Goal: Communication & Community: Connect with others

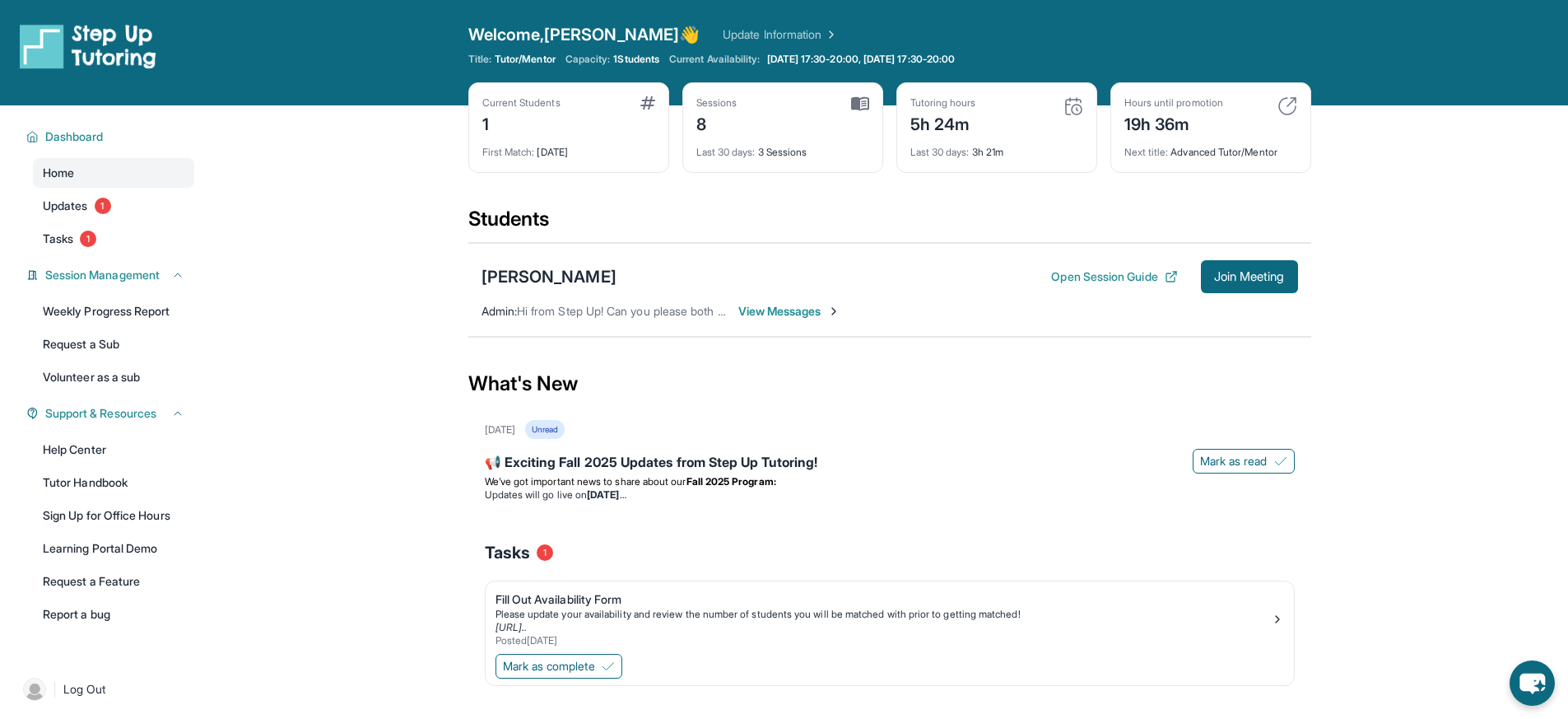
click at [791, 309] on span "View Messages" at bounding box center [789, 311] width 103 height 17
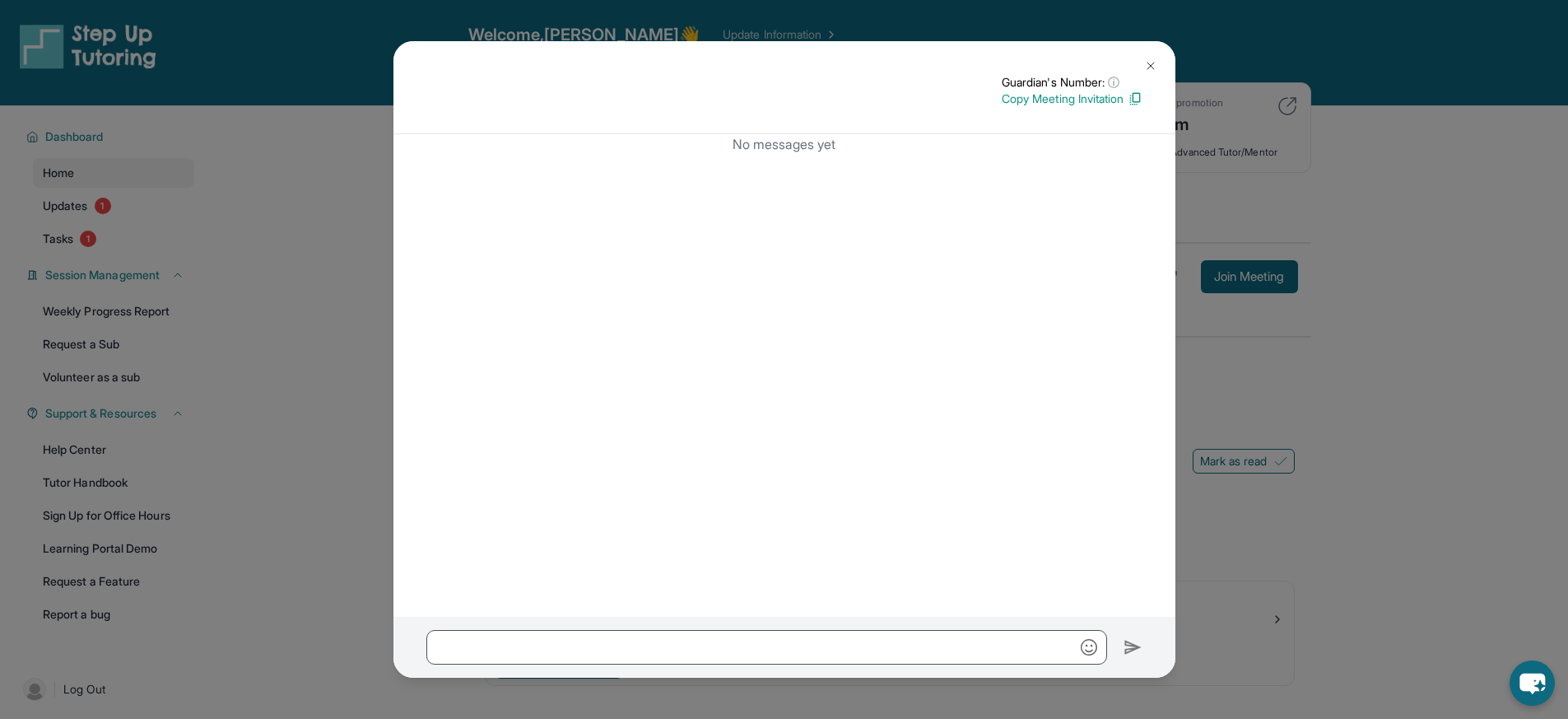
click at [1145, 61] on img at bounding box center [1150, 65] width 13 height 13
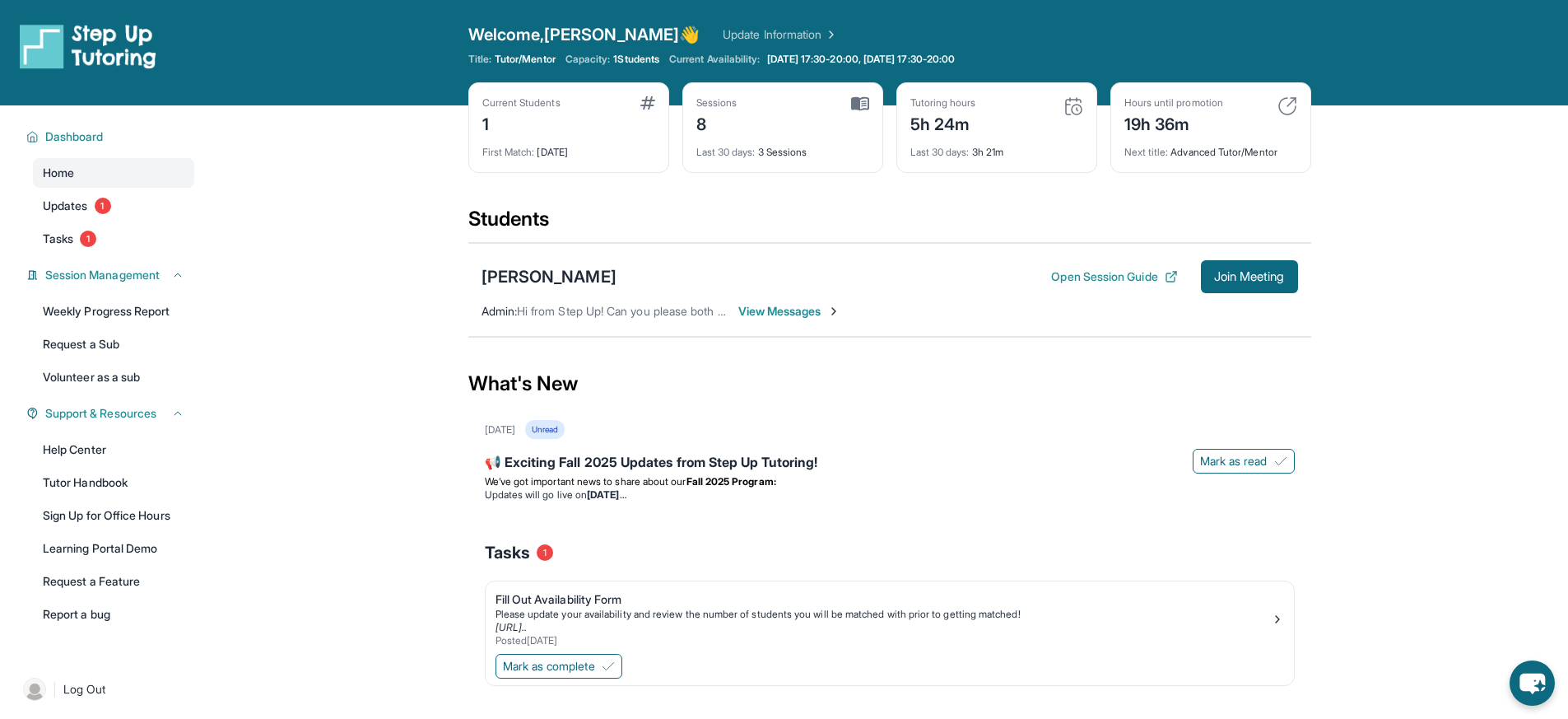
drag, startPoint x: 1565, startPoint y: 491, endPoint x: 1521, endPoint y: 632, distance: 147.7
click at [1521, 632] on main "Current Students 1 First Match : [DATE] Sessions 8 Last 30 days : 3 Sessions Tu…" at bounding box center [889, 427] width 1357 height 643
drag, startPoint x: 1366, startPoint y: 376, endPoint x: 1465, endPoint y: 405, distance: 103.2
click at [1367, 376] on main "Current Students 1 First Match : [DATE] Sessions 8 Last 30 days : 3 Sessions Tu…" at bounding box center [889, 427] width 1357 height 643
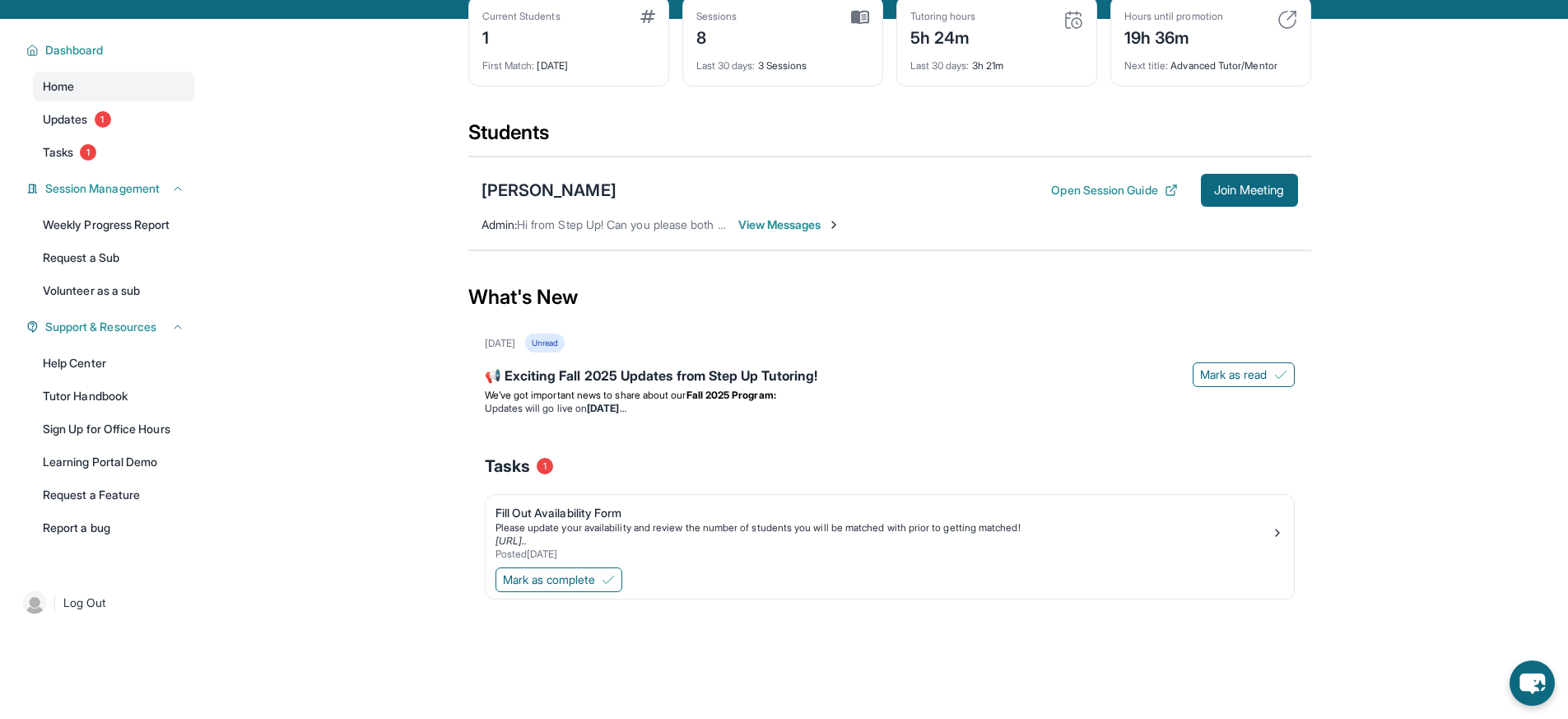
scroll to position [90, 0]
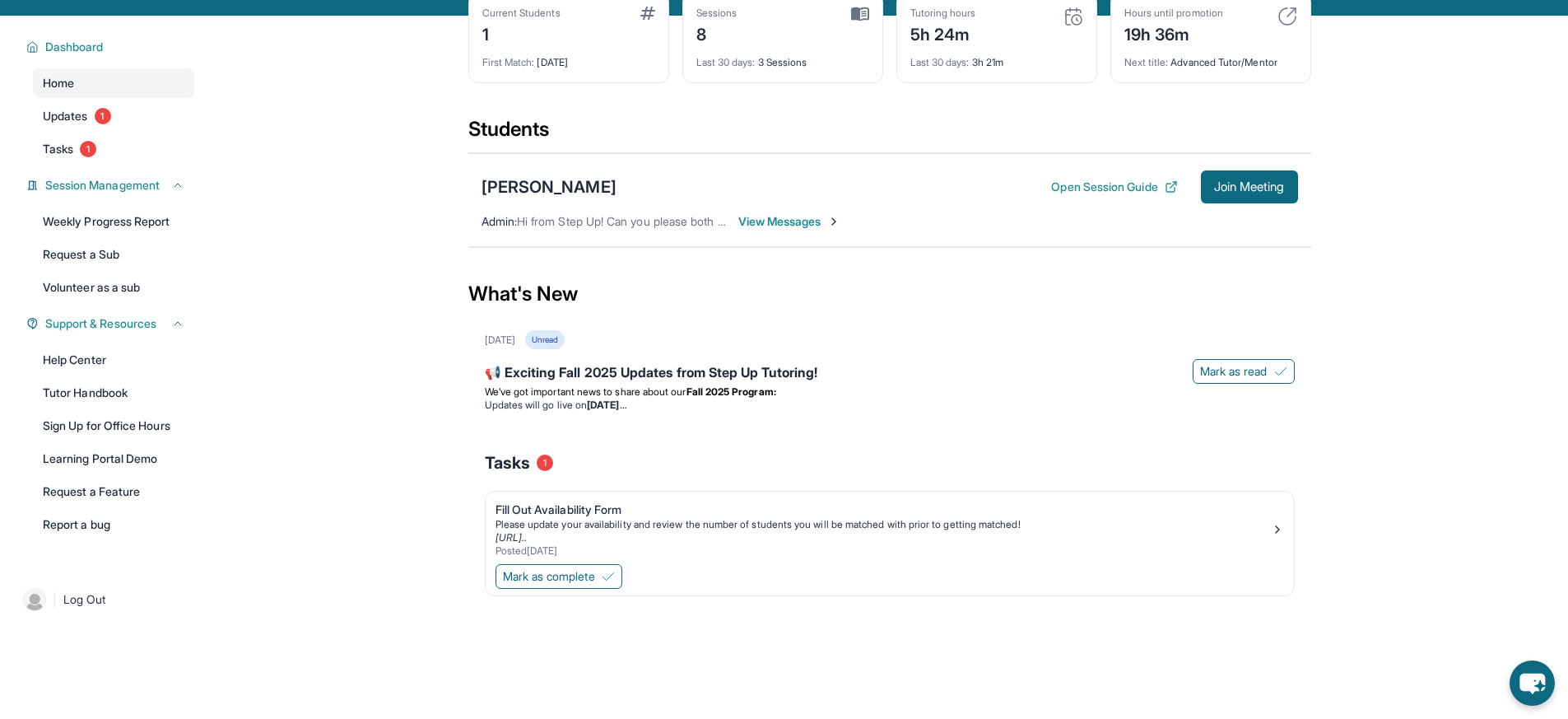
click at [801, 222] on span "View Messages" at bounding box center [789, 222] width 103 height 17
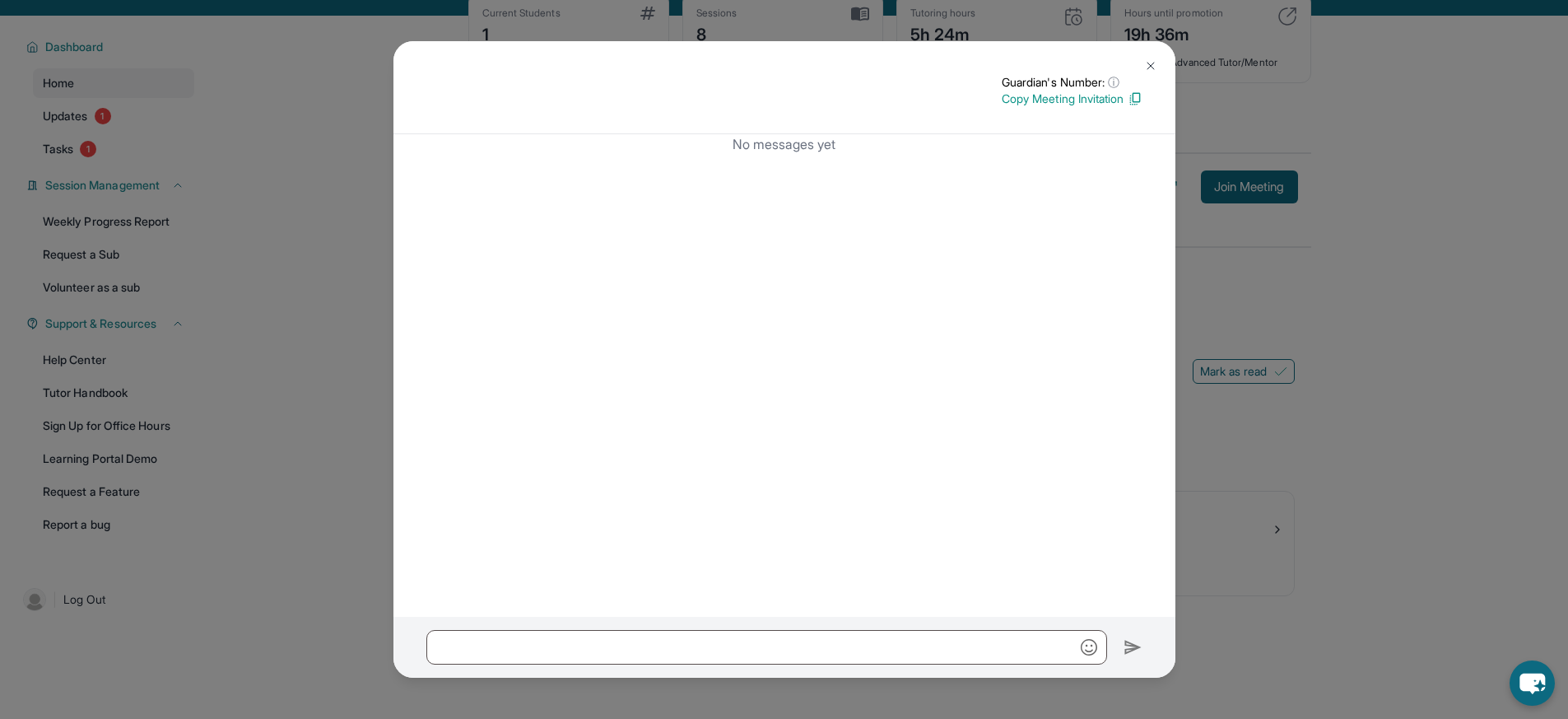
click at [1144, 62] on img at bounding box center [1150, 65] width 13 height 13
